Goal: Contribute content

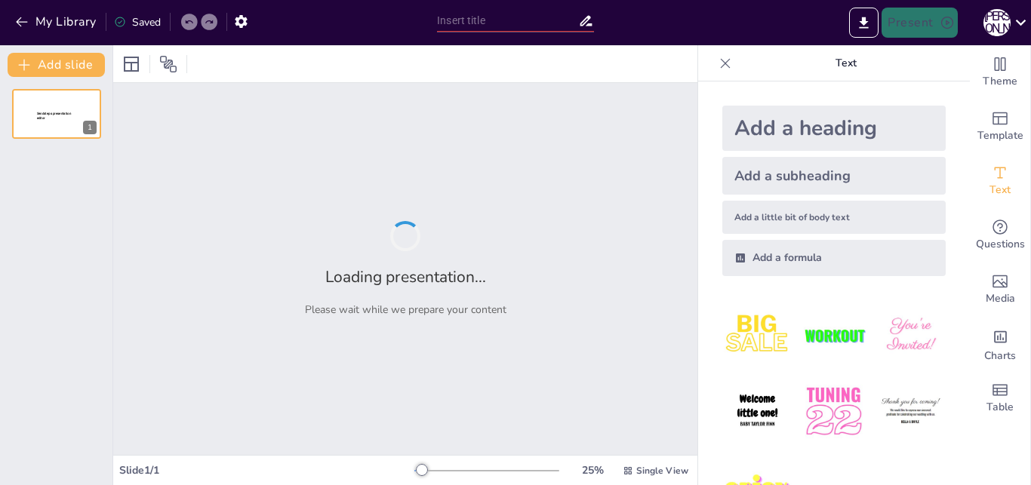
type input "Розвиток особистості: Взаємозв'язок інтересів, потреб та схильностей"
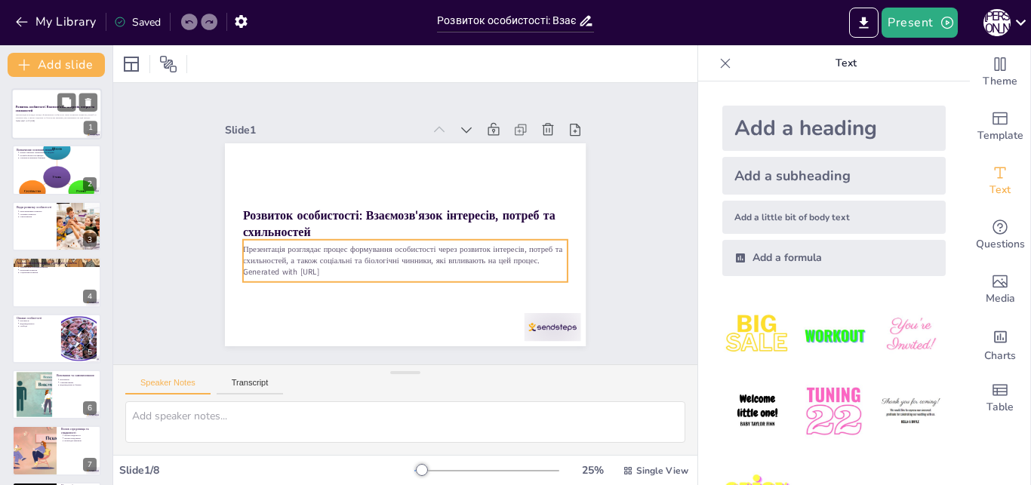
click at [36, 115] on p "Презентація розглядає процес формування особистості через розвиток інтересів, п…" at bounding box center [57, 117] width 82 height 6
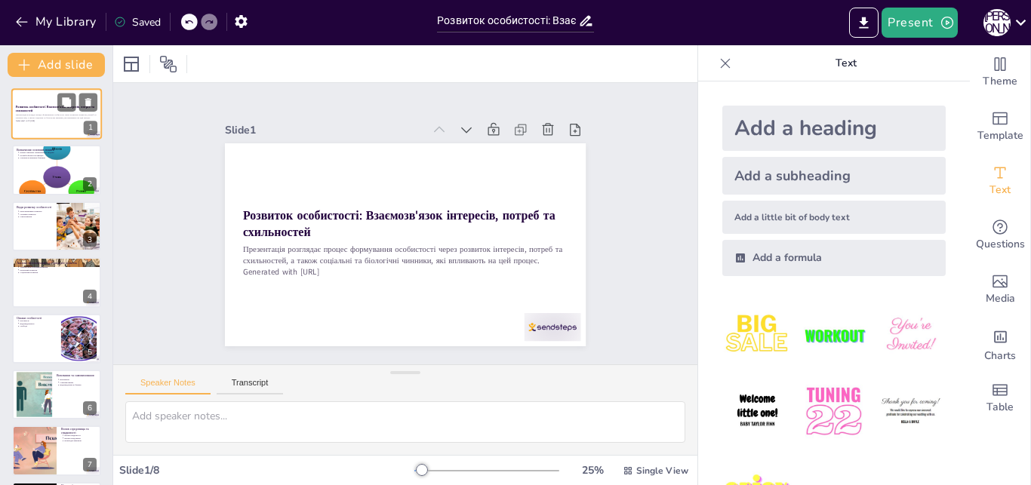
scroll to position [14, 0]
click at [30, 152] on p "Інтерес визначає спрямованість людини" at bounding box center [58, 151] width 78 height 3
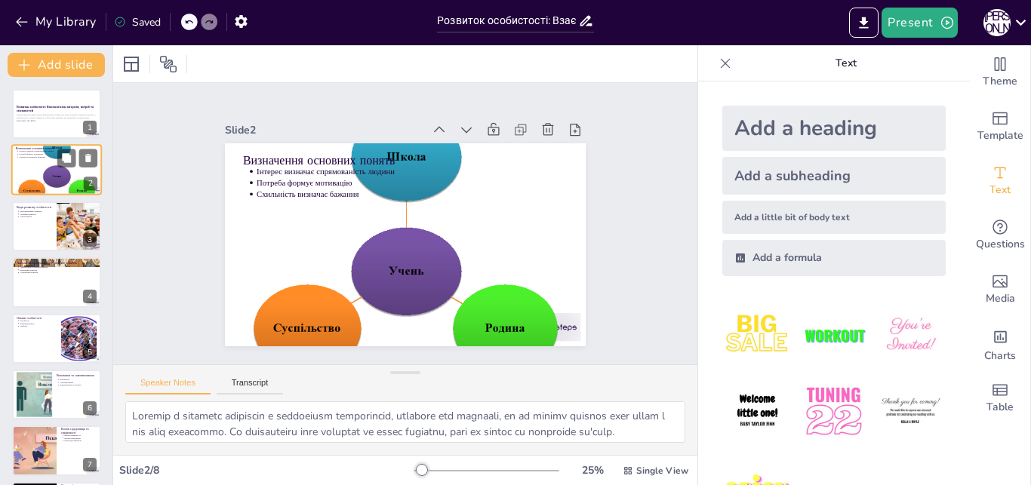
scroll to position [0, 0]
click at [65, 329] on icon at bounding box center [66, 326] width 9 height 9
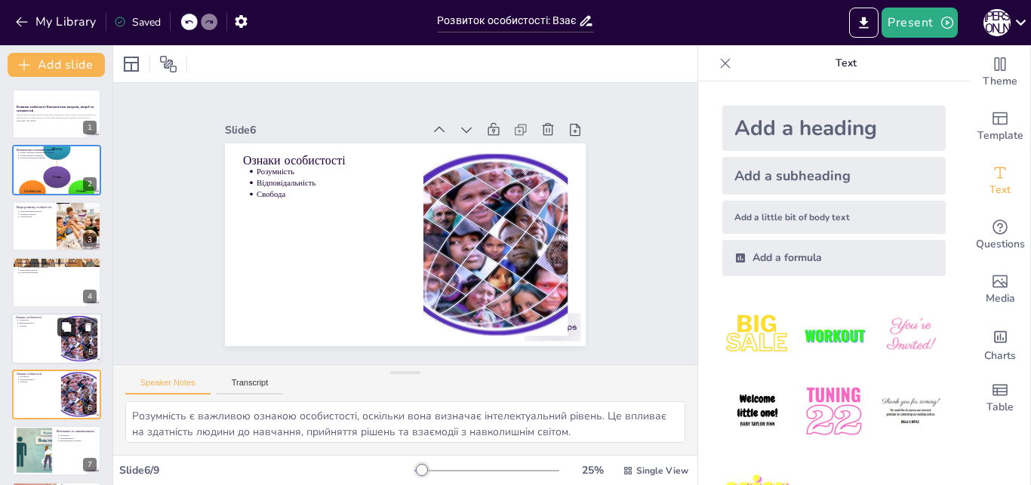
scroll to position [14, 0]
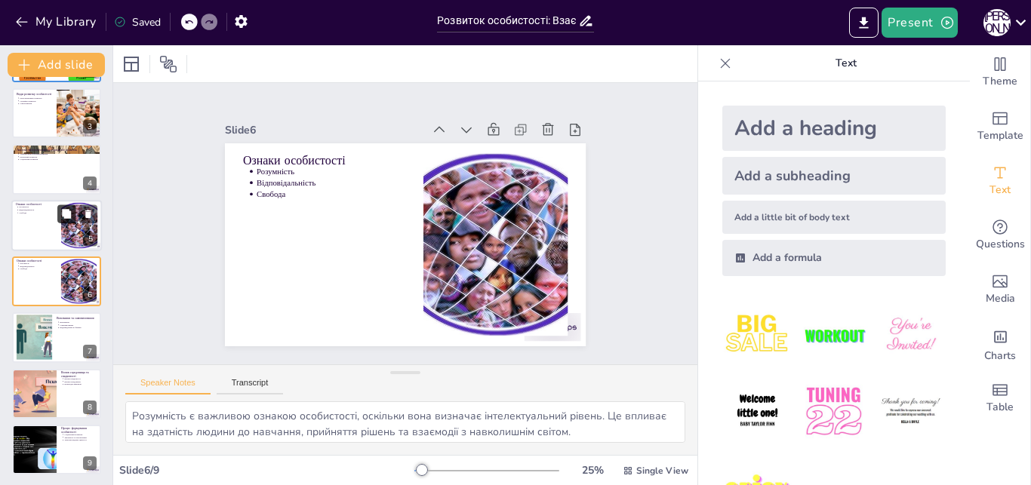
click at [59, 208] on button at bounding box center [66, 214] width 18 height 18
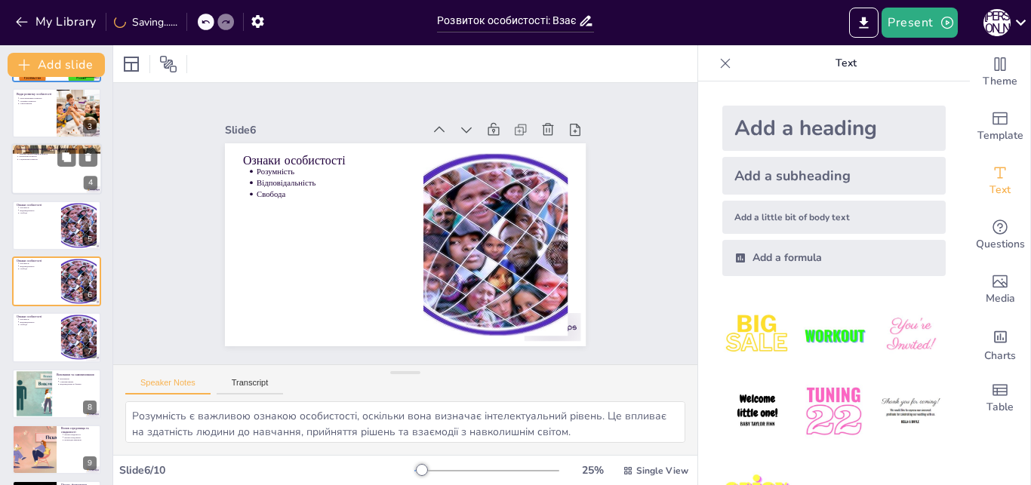
click at [43, 158] on p "Соціальний розвиток" at bounding box center [58, 159] width 78 height 3
type textarea "Анатомо-фізіологічний розвиток є основою особистості, оскільки фізичний стан вп…"
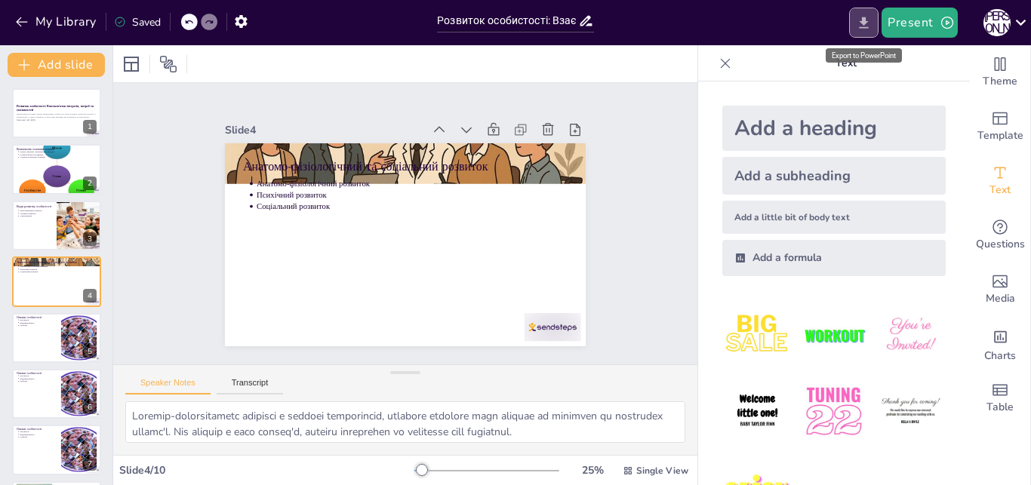
click at [866, 23] on icon "Export to PowerPoint" at bounding box center [864, 22] width 9 height 11
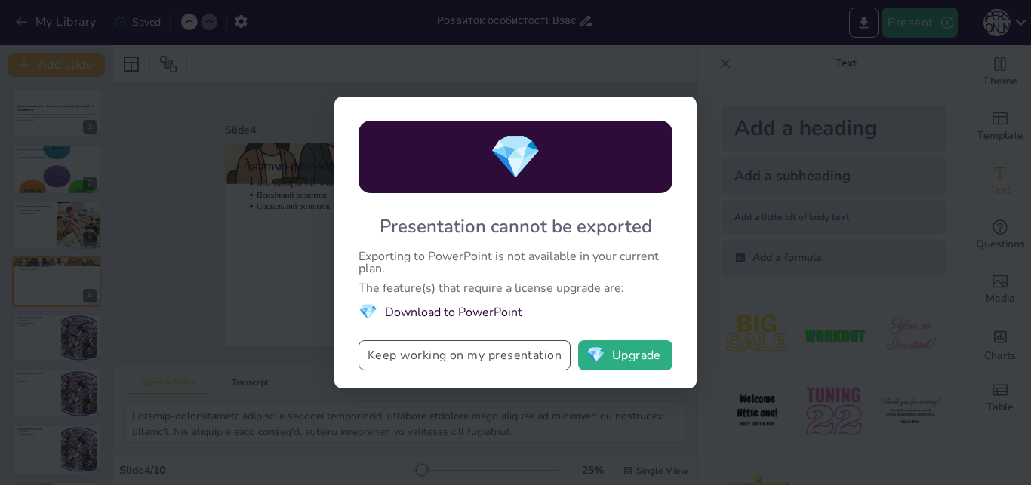
click at [506, 358] on button "Keep working on my presentation" at bounding box center [465, 355] width 212 height 30
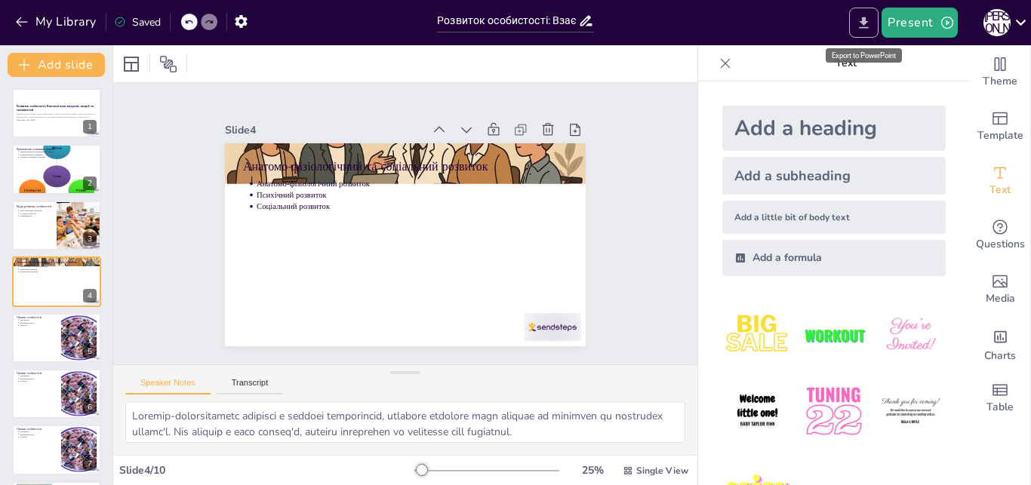
click at [864, 22] on icon "Export to PowerPoint" at bounding box center [864, 22] width 9 height 11
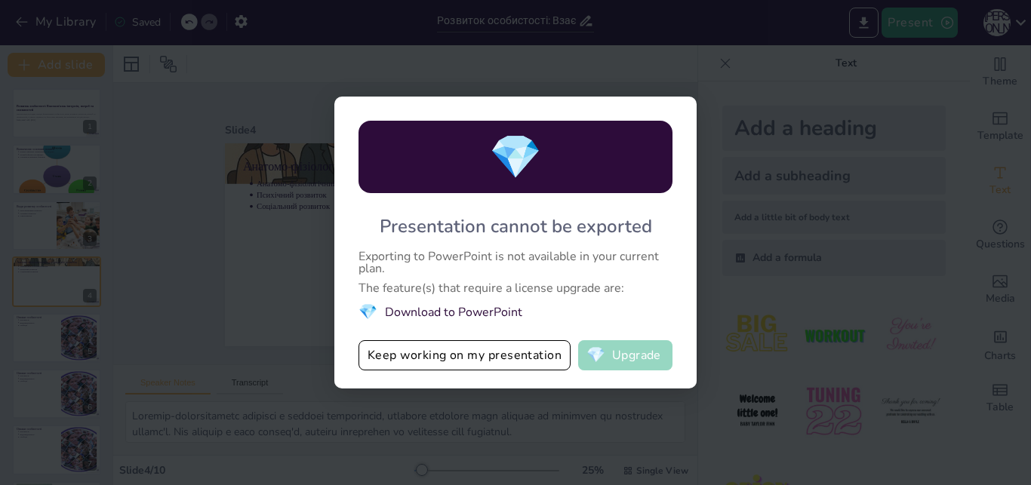
click at [626, 357] on button "💎 Upgrade" at bounding box center [625, 355] width 94 height 30
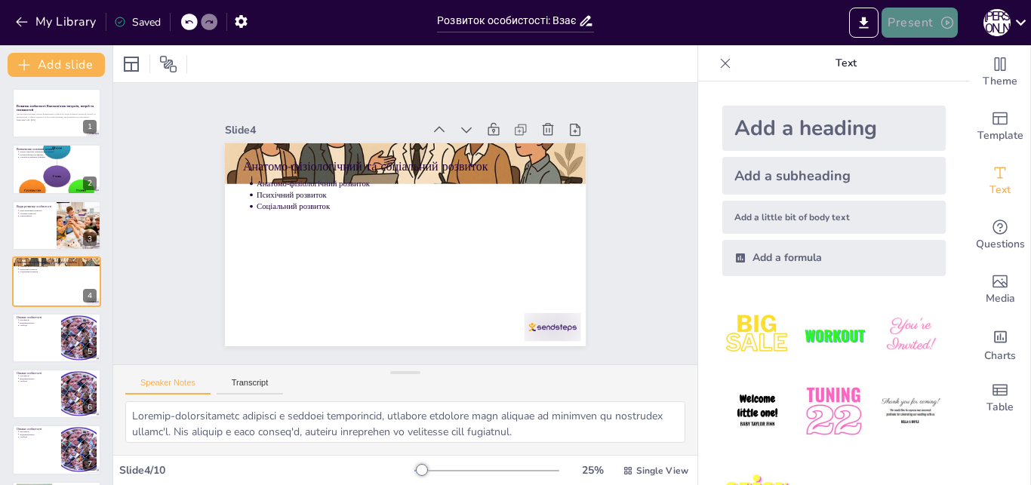
click at [940, 19] on icon "button" at bounding box center [947, 22] width 15 height 15
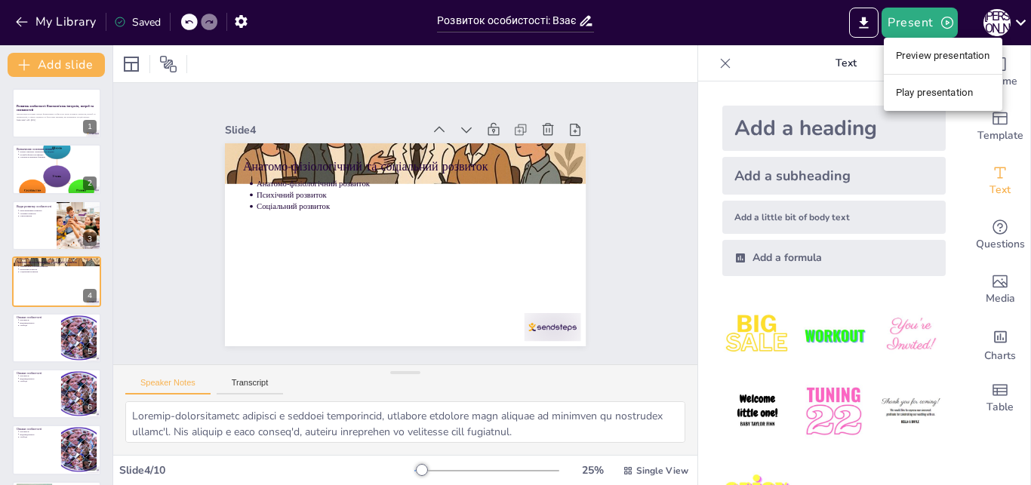
click at [934, 92] on li "Play presentation" at bounding box center [943, 93] width 118 height 24
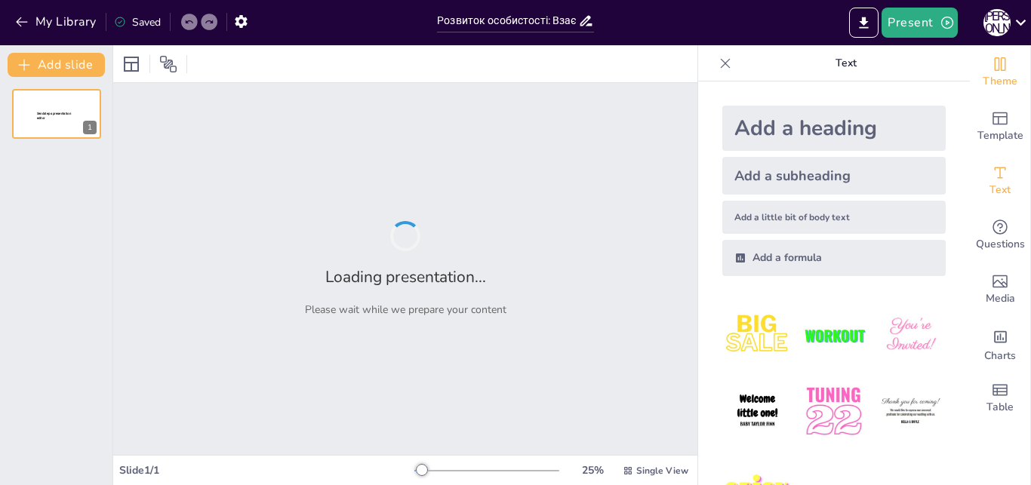
type input "Розвиток особистості: Взаємозв'язок інтересів, потреб та схильностей"
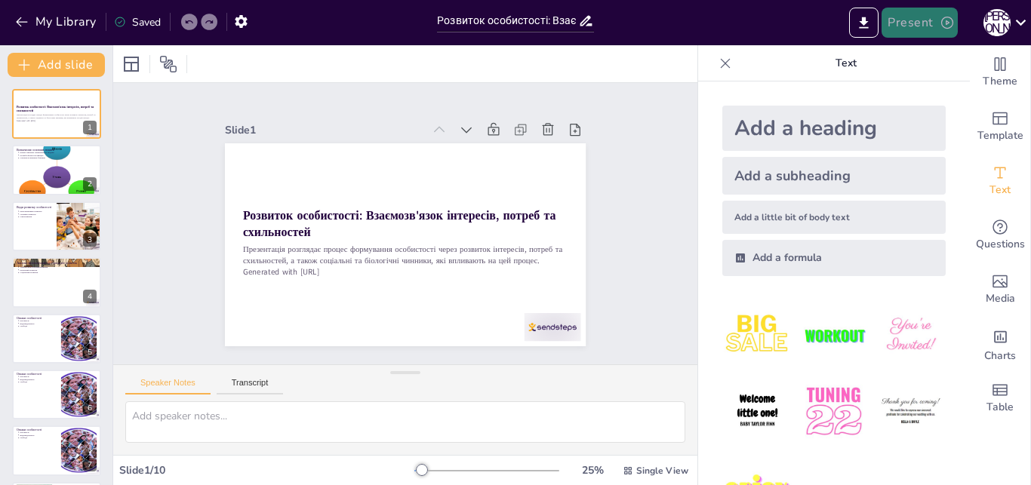
click at [946, 28] on icon "button" at bounding box center [947, 23] width 12 height 12
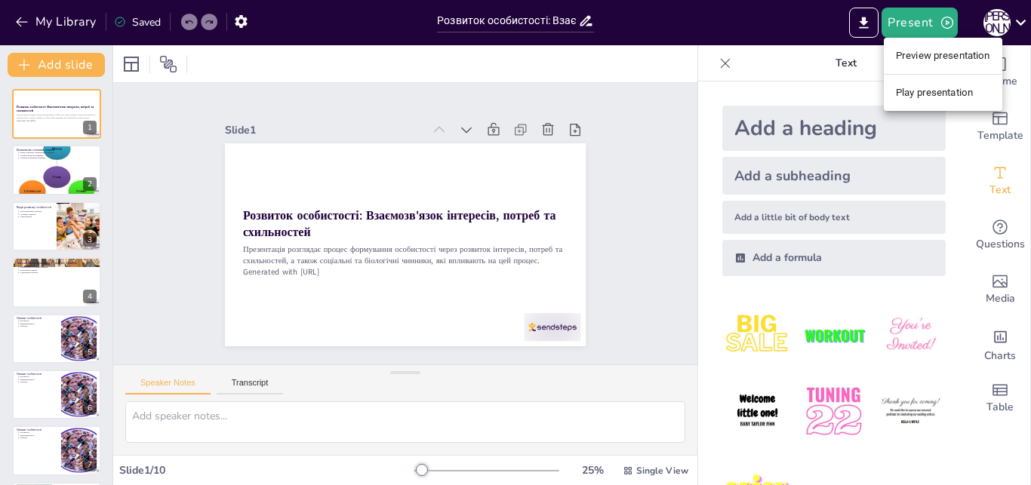
click at [931, 63] on li "Preview presentation" at bounding box center [943, 56] width 118 height 24
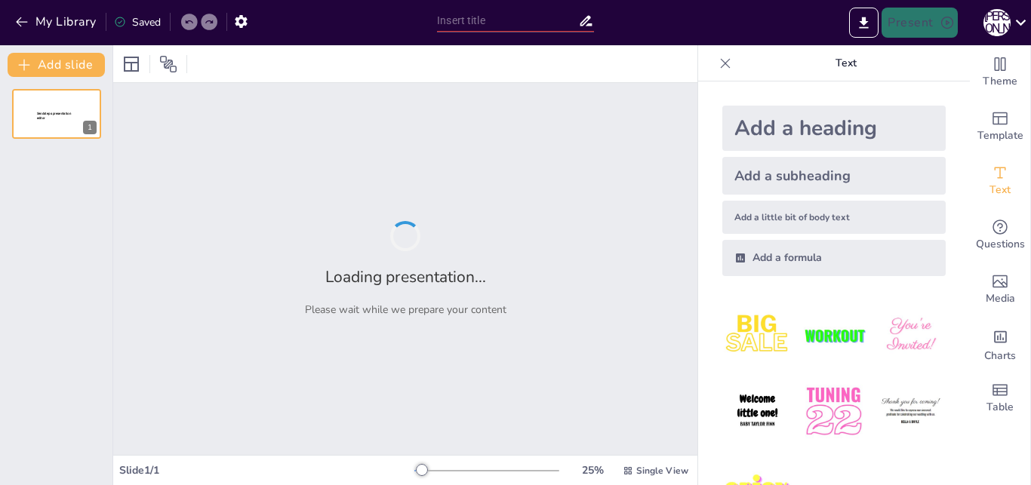
type input "Розвиток особистості: Взаємозв'язок інтересів, потреб та схильностей"
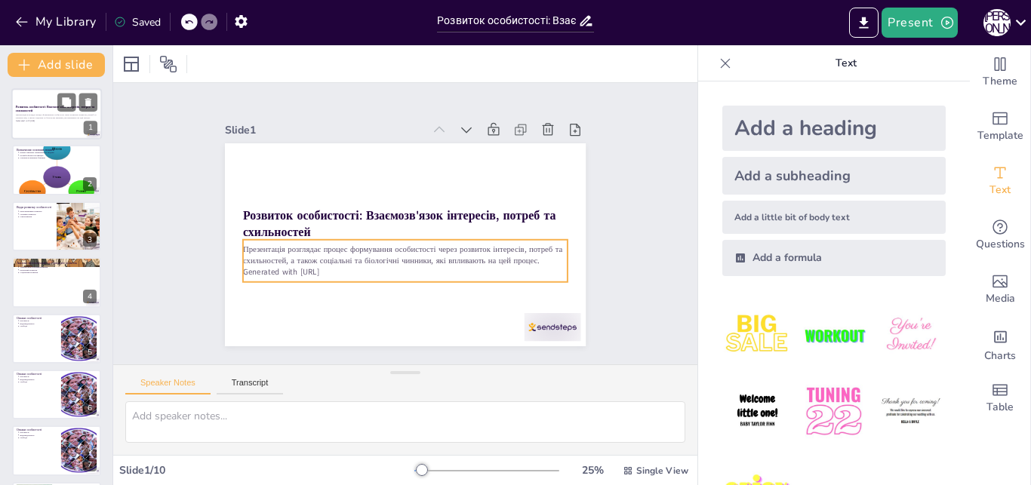
click at [63, 113] on div "Презентація розглядає процес формування особистості через розвиток інтересів, п…" at bounding box center [57, 117] width 82 height 11
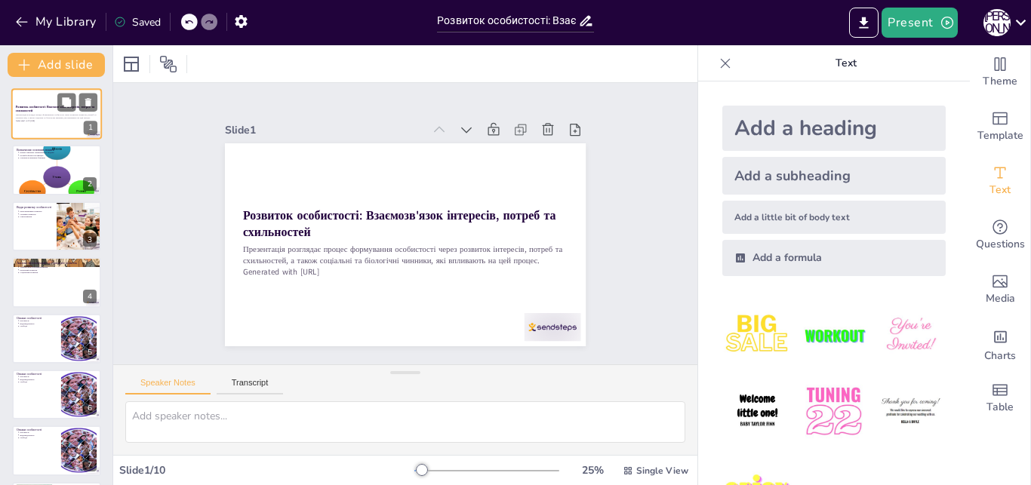
scroll to position [14, 0]
click at [941, 21] on icon "button" at bounding box center [947, 22] width 15 height 15
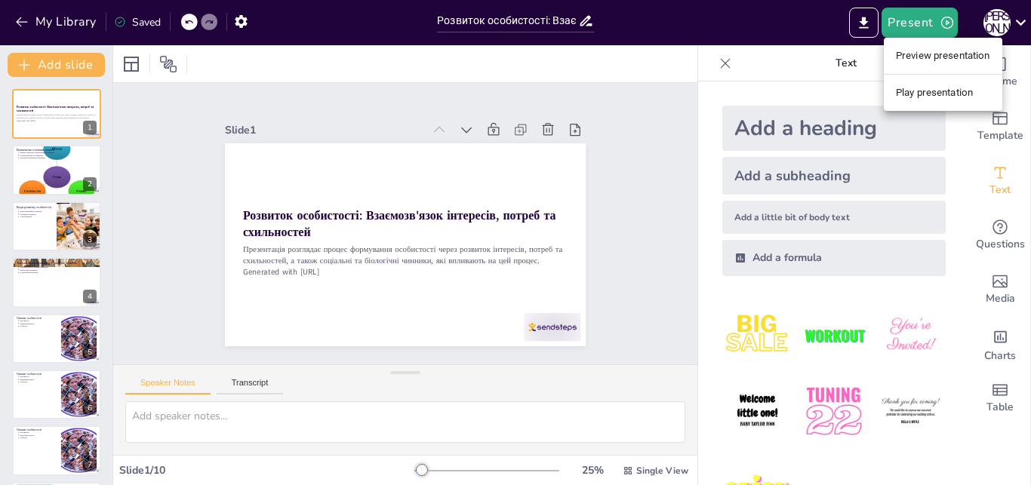
drag, startPoint x: 106, startPoint y: 191, endPoint x: 94, endPoint y: 304, distance: 113.8
click at [94, 304] on div at bounding box center [515, 242] width 1031 height 485
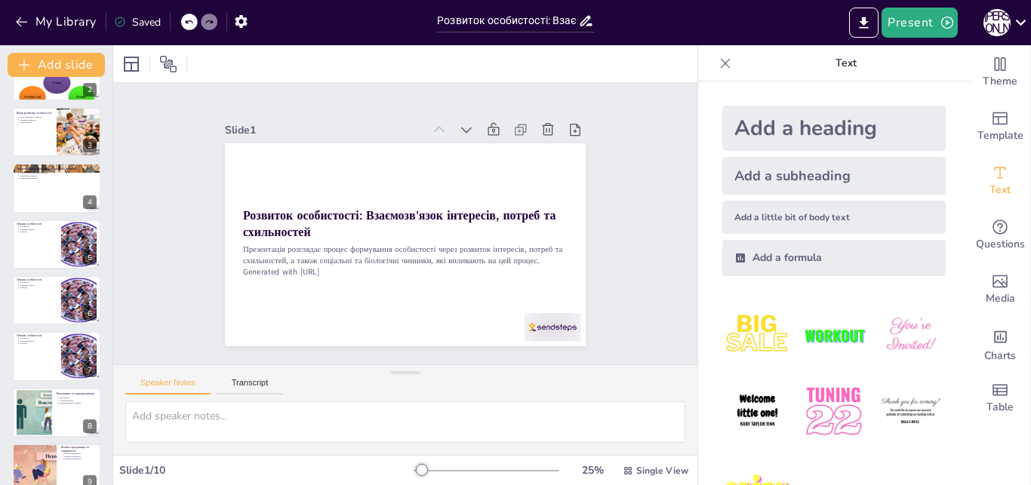
scroll to position [109, 0]
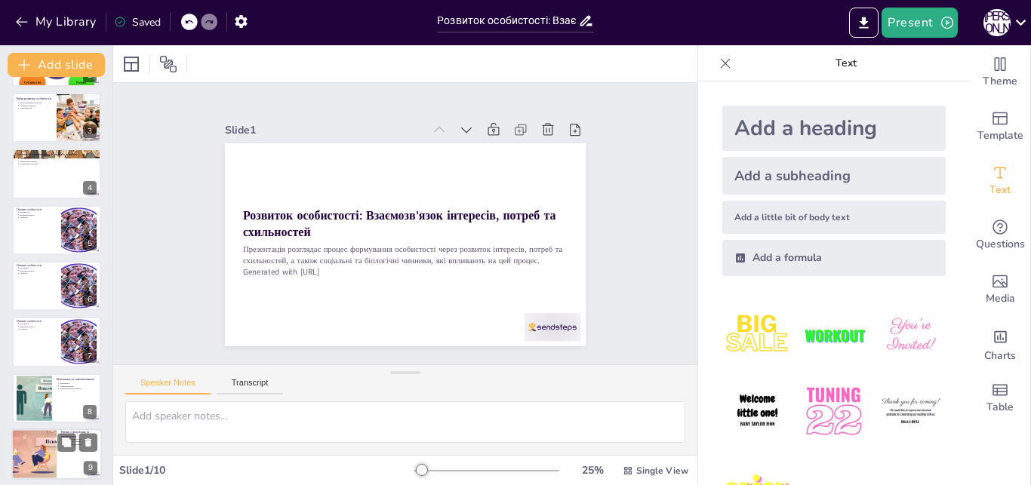
click at [48, 457] on div at bounding box center [33, 454] width 97 height 51
type textarea "Спадковість має значний вплив на формування особистості, оскільки вона визначає…"
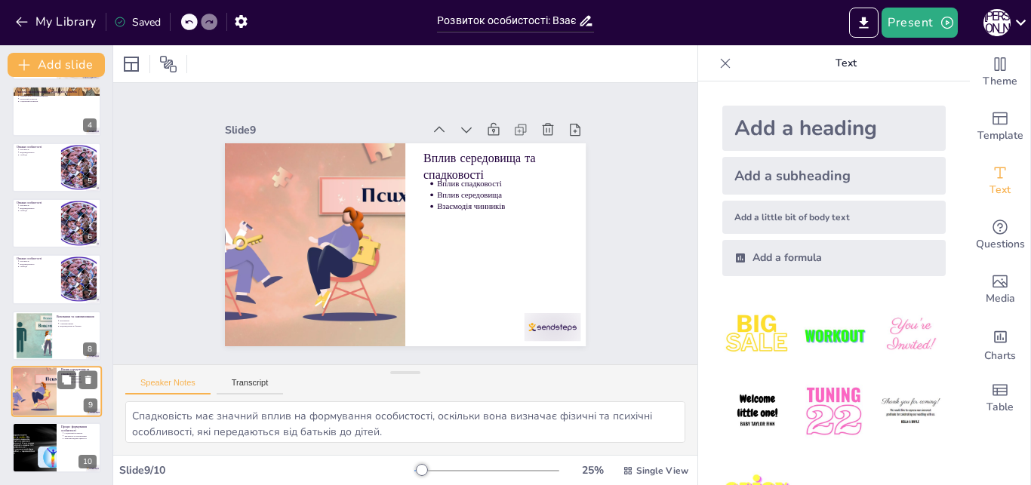
scroll to position [0, 0]
